Goal: Information Seeking & Learning: Learn about a topic

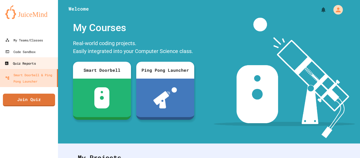
click at [39, 59] on link "Quiz Reports" at bounding box center [29, 63] width 60 height 12
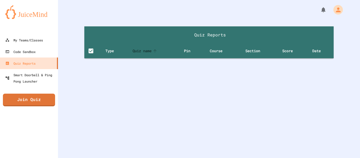
click at [143, 48] on span "Quiz name" at bounding box center [145, 51] width 26 height 6
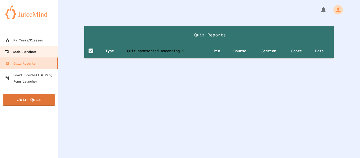
click at [29, 49] on div "Code Sandbox" at bounding box center [19, 51] width 31 height 7
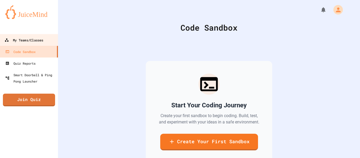
click at [31, 42] on div "My Teams/Classes" at bounding box center [23, 40] width 39 height 7
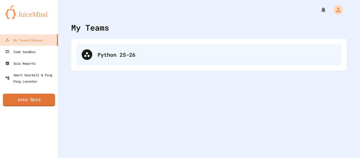
click at [87, 57] on icon at bounding box center [87, 54] width 6 height 6
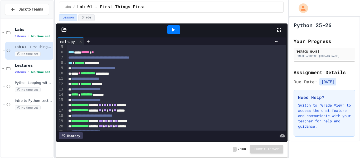
scroll to position [59, 0]
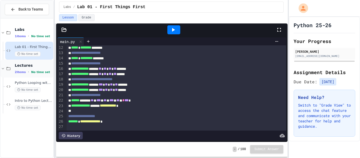
click at [17, 69] on div "Lectures 2 items • No time set" at bounding box center [33, 68] width 37 height 11
click at [25, 73] on div "2 items • No time set" at bounding box center [33, 72] width 37 height 4
click at [24, 76] on div "Lectures 2 items • No time set" at bounding box center [27, 68] width 53 height 18
click at [22, 69] on div "Lectures 2 items • No time set" at bounding box center [33, 68] width 37 height 11
click at [23, 79] on div "Python Looping with Images Lecture No time set" at bounding box center [29, 86] width 48 height 18
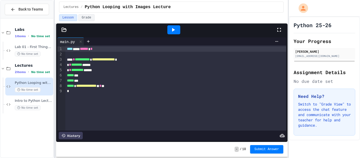
click at [205, 116] on div "**********" at bounding box center [175, 87] width 221 height 85
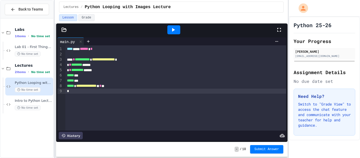
click at [161, 148] on div "- / 10 Submit Answer" at bounding box center [171, 149] width 231 height 15
click at [278, 28] on icon at bounding box center [279, 30] width 6 height 6
click at [63, 32] on icon at bounding box center [63, 29] width 5 height 5
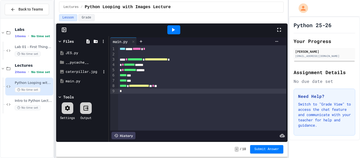
click at [77, 70] on div "caterpillar.jpg" at bounding box center [83, 71] width 35 height 5
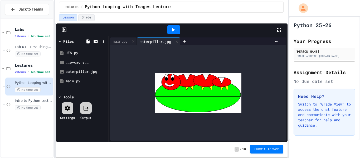
click at [64, 31] on icon at bounding box center [63, 29] width 5 height 5
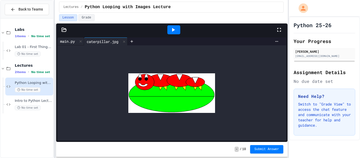
click at [73, 40] on div "main.py" at bounding box center [67, 41] width 20 height 6
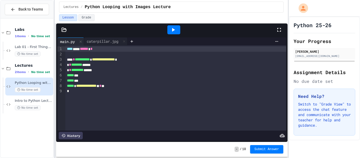
click at [62, 31] on icon at bounding box center [64, 30] width 4 height 4
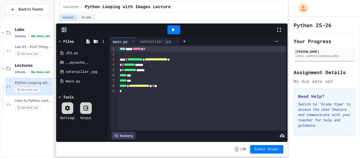
click at [96, 96] on div "Tools" at bounding box center [82, 97] width 50 height 6
